Goal: Task Accomplishment & Management: Manage account settings

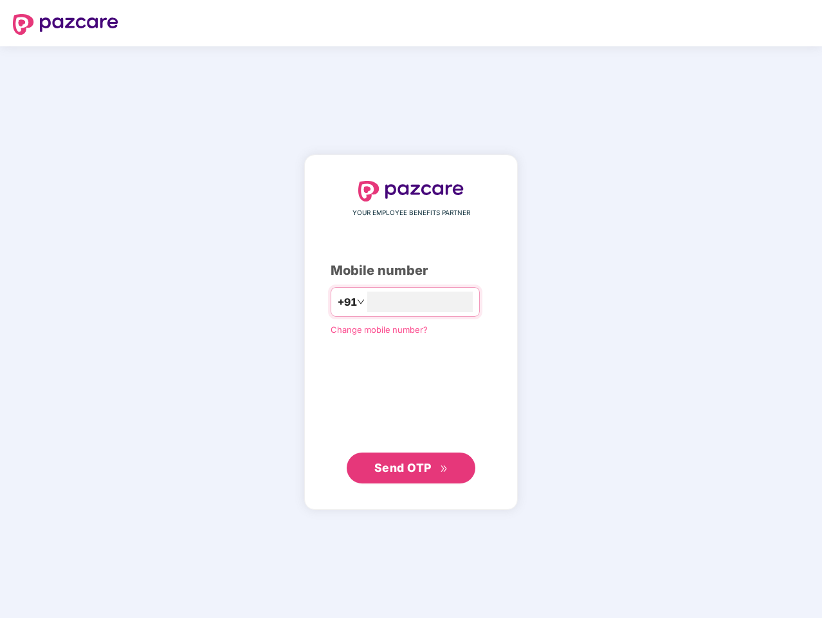
click at [411, 309] on input "number" at bounding box center [420, 301] width 106 height 21
click at [66, 24] on img at bounding box center [66, 24] width 106 height 21
click at [338, 302] on span "+91" at bounding box center [347, 302] width 19 height 16
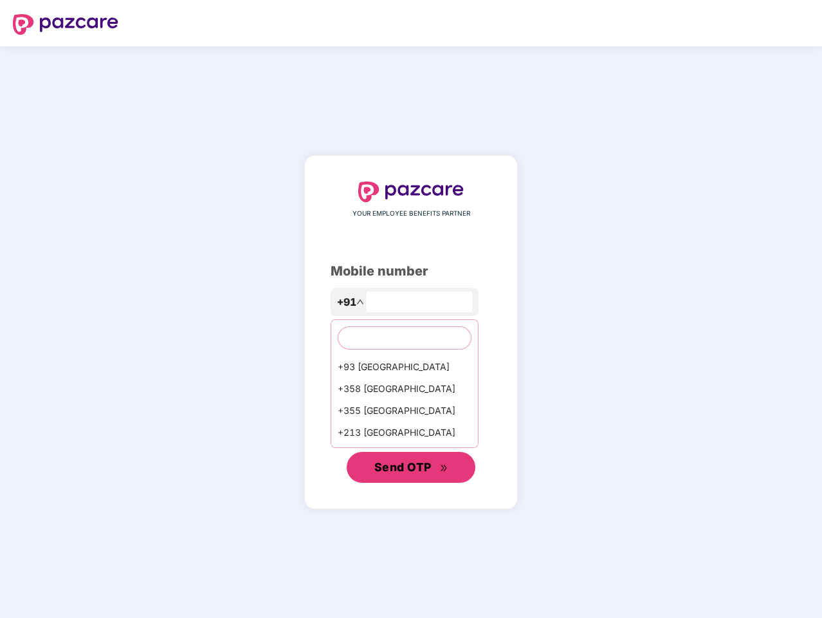
click at [411, 468] on span "Send OTP" at bounding box center [402, 467] width 57 height 14
